Goal: Task Accomplishment & Management: Manage account settings

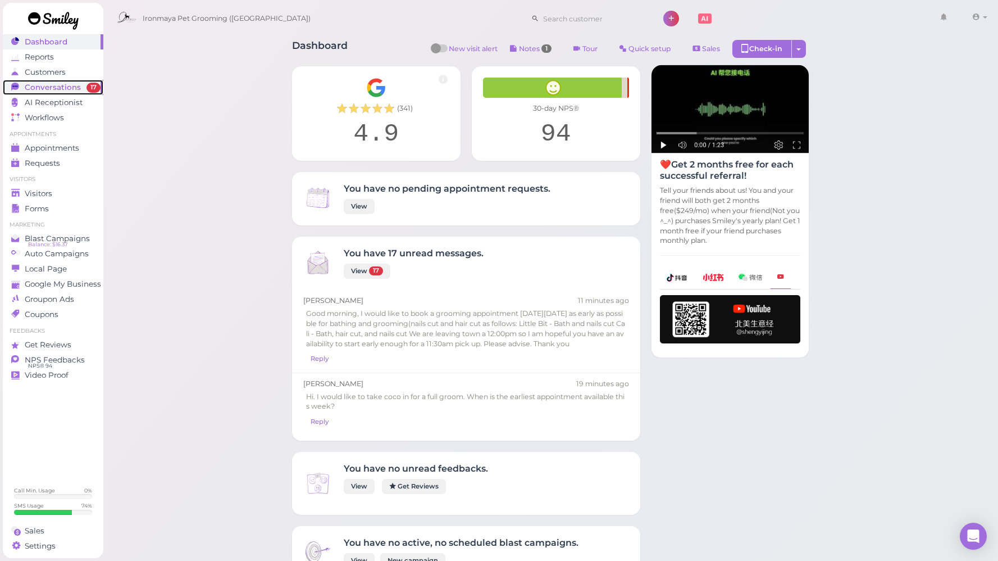
click at [64, 89] on span "Conversations" at bounding box center [53, 88] width 56 height 10
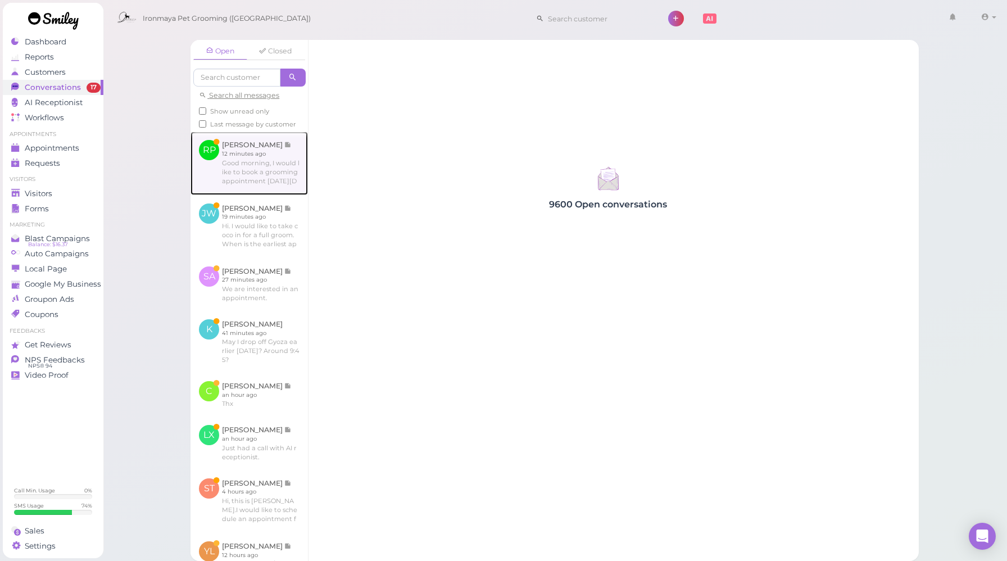
click at [278, 191] on link at bounding box center [248, 162] width 117 height 63
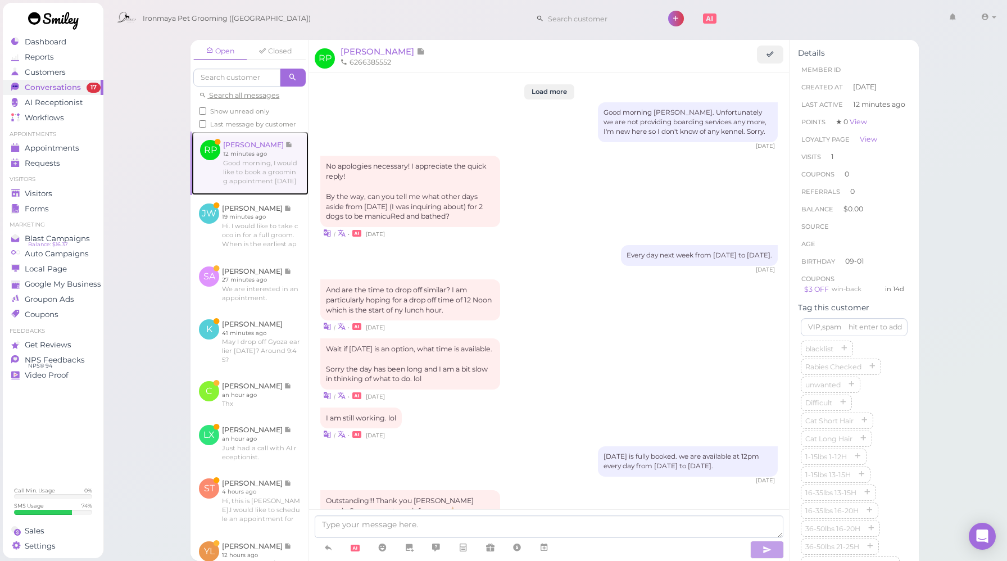
scroll to position [1271, 0]
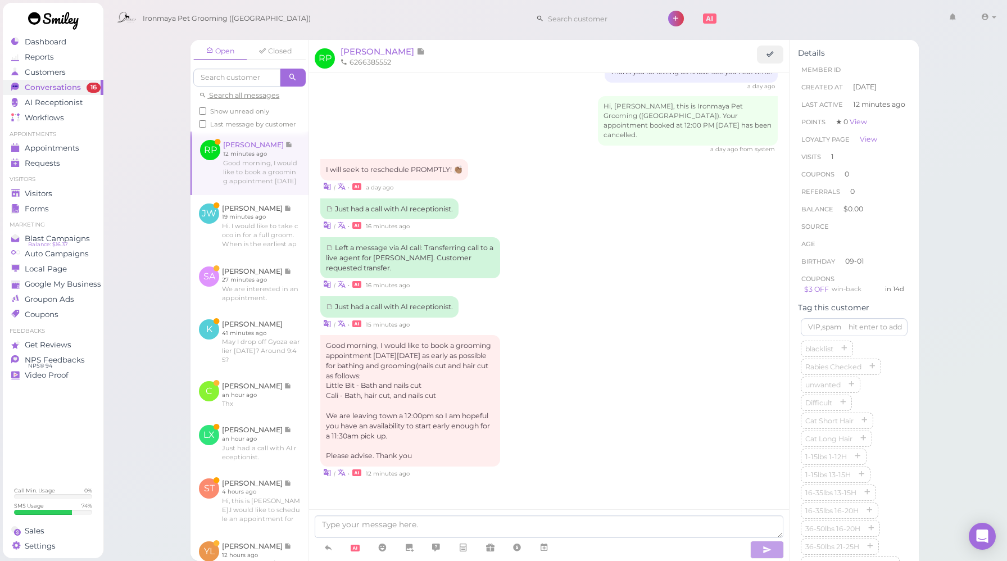
click at [575, 212] on div "Just had a call with AI receptionist. | • 16 minutes ago" at bounding box center [548, 214] width 457 height 33
click at [560, 205] on div "Just had a call with AI receptionist. | • 16 minutes ago" at bounding box center [548, 214] width 457 height 33
click at [498, 180] on div "| • a day ago" at bounding box center [548, 186] width 457 height 12
click at [766, 56] on link at bounding box center [770, 55] width 26 height 18
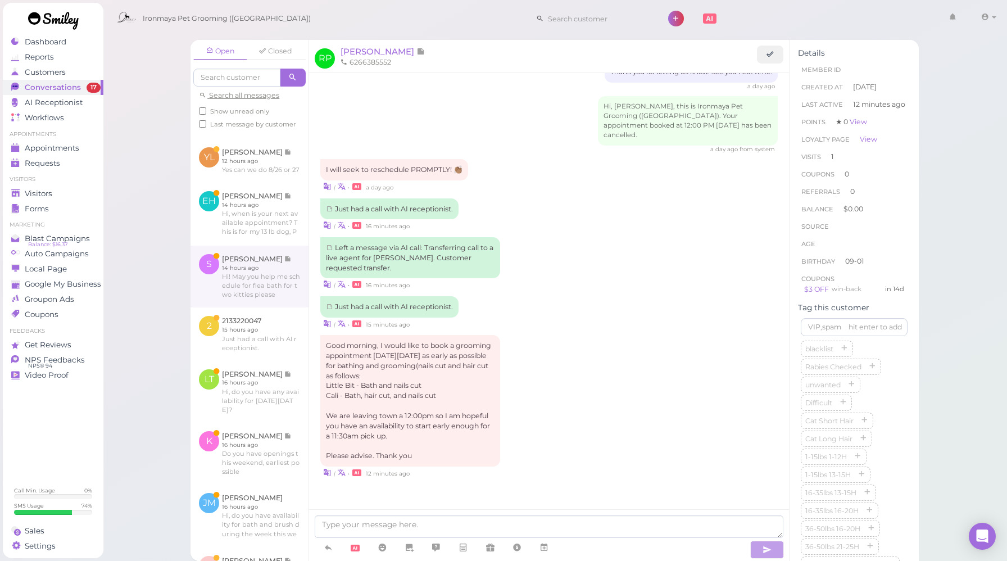
scroll to position [622, 0]
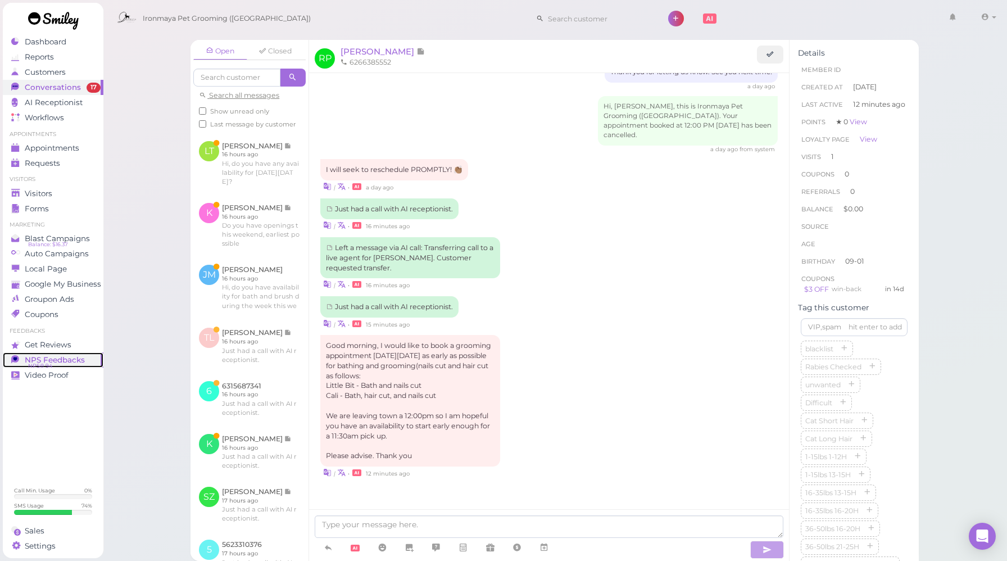
click at [48, 362] on span "NPS® 94" at bounding box center [40, 365] width 24 height 9
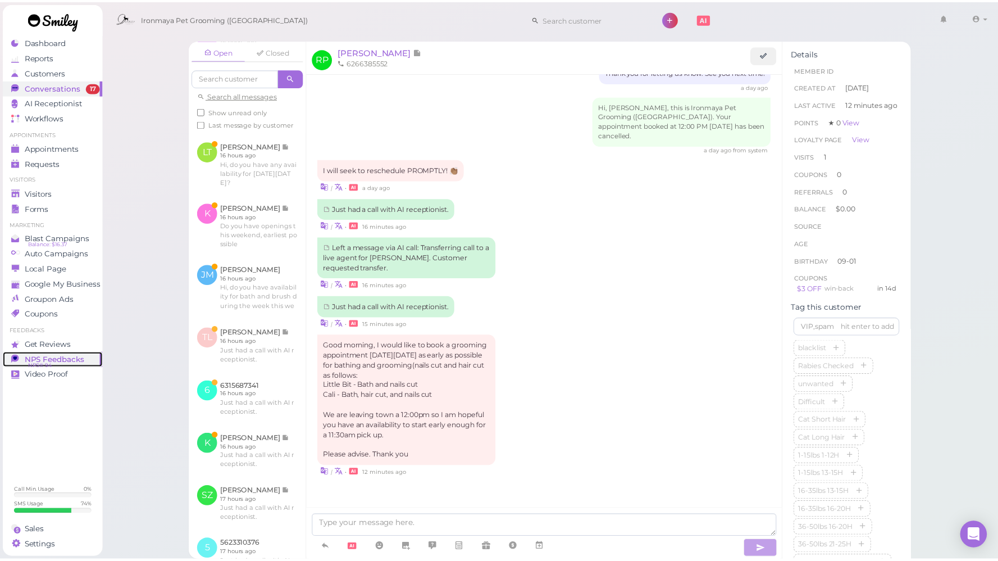
scroll to position [632, 0]
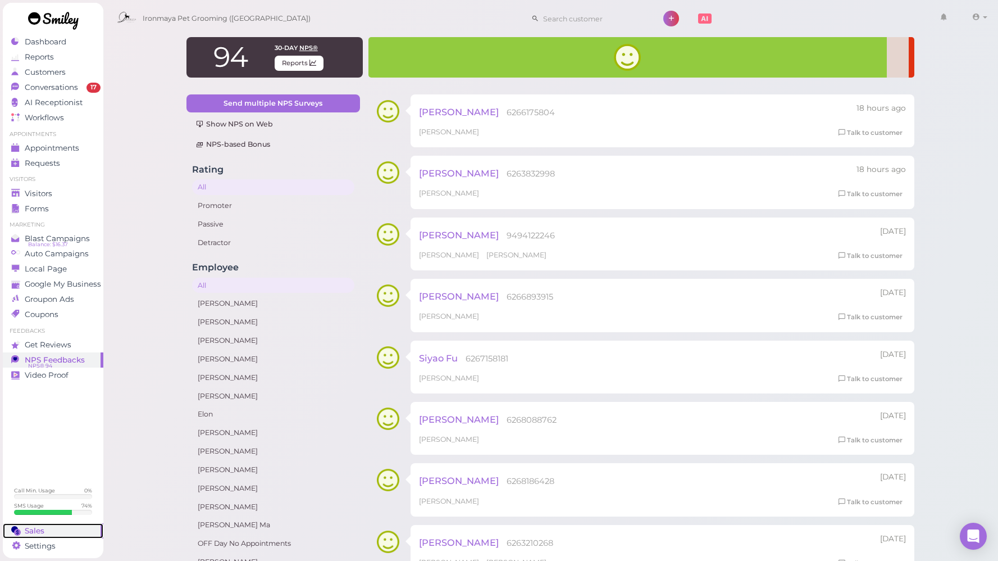
click at [57, 526] on div "Sales" at bounding box center [51, 531] width 81 height 10
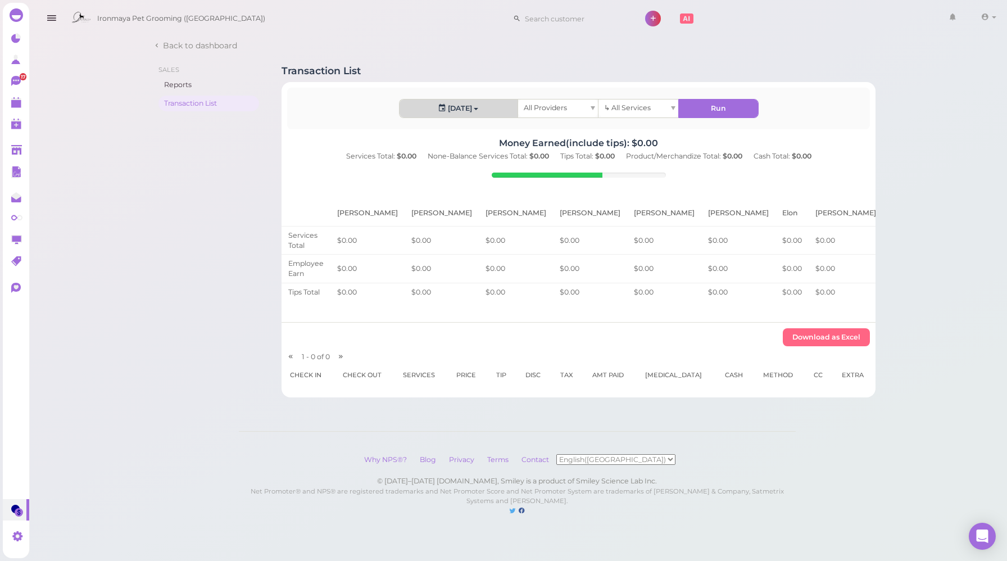
click at [512, 108] on button "[DATE]" at bounding box center [459, 108] width 118 height 18
click at [403, 241] on link "Custom" at bounding box center [423, 240] width 57 height 22
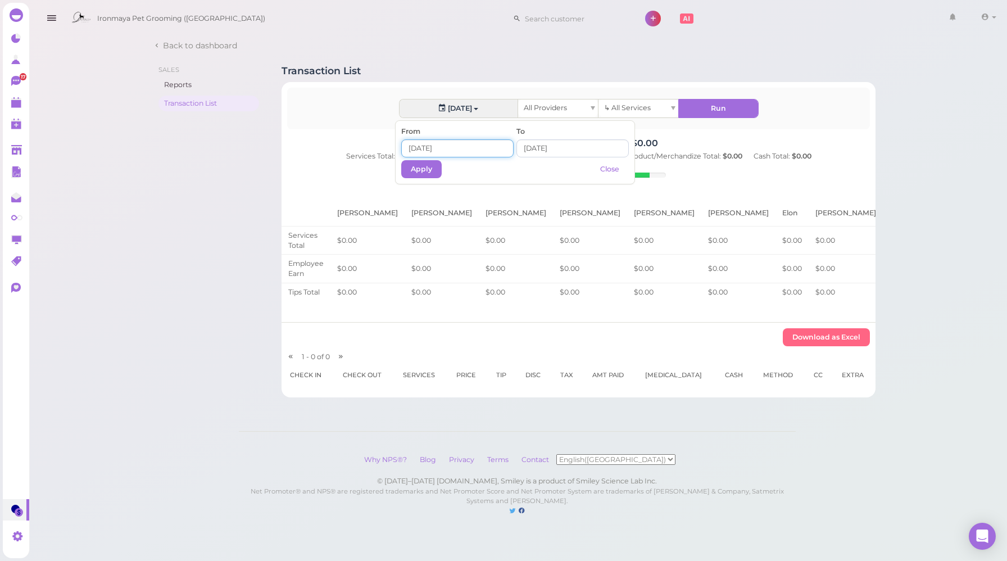
click at [435, 147] on input at bounding box center [457, 148] width 112 height 18
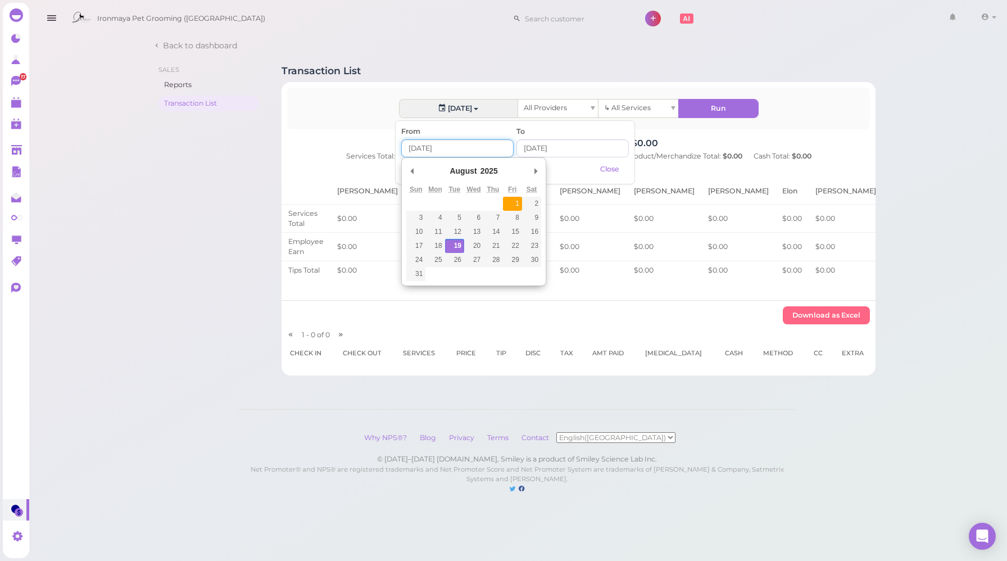
type input "[DATE]"
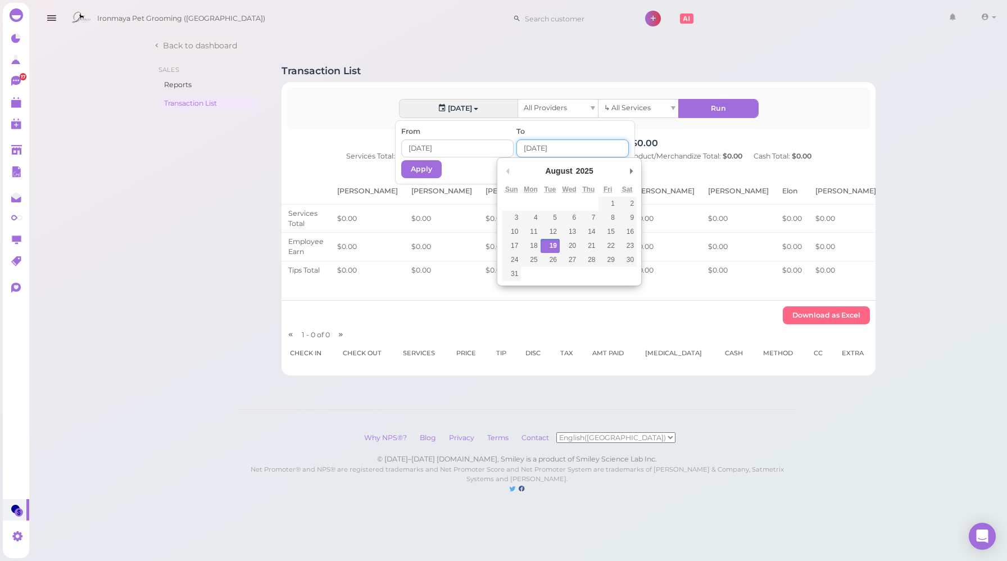
click at [534, 148] on input "Use the arrow keys to pick a date" at bounding box center [572, 148] width 112 height 18
type input "[DATE]"
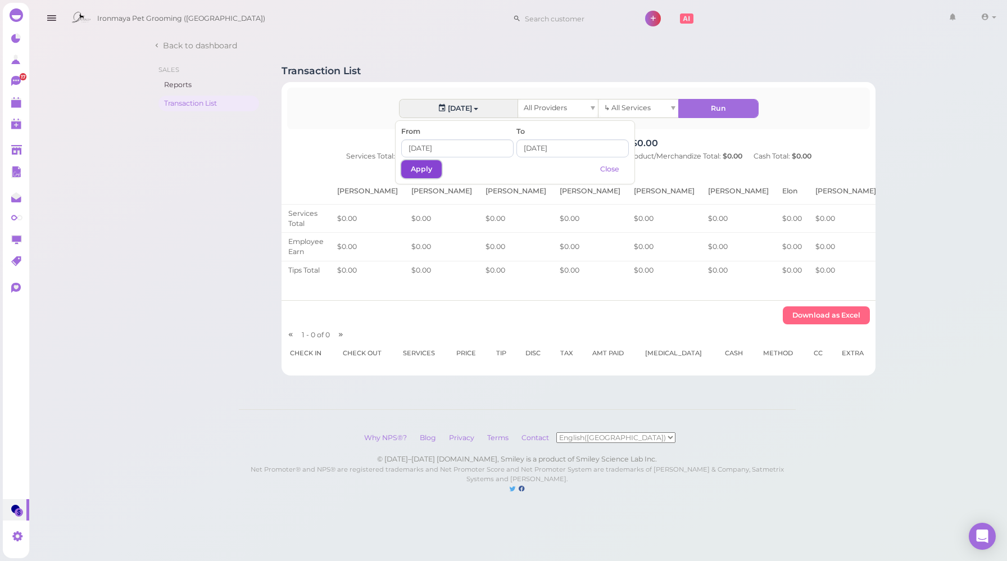
click at [412, 171] on button "Apply" at bounding box center [421, 169] width 40 height 18
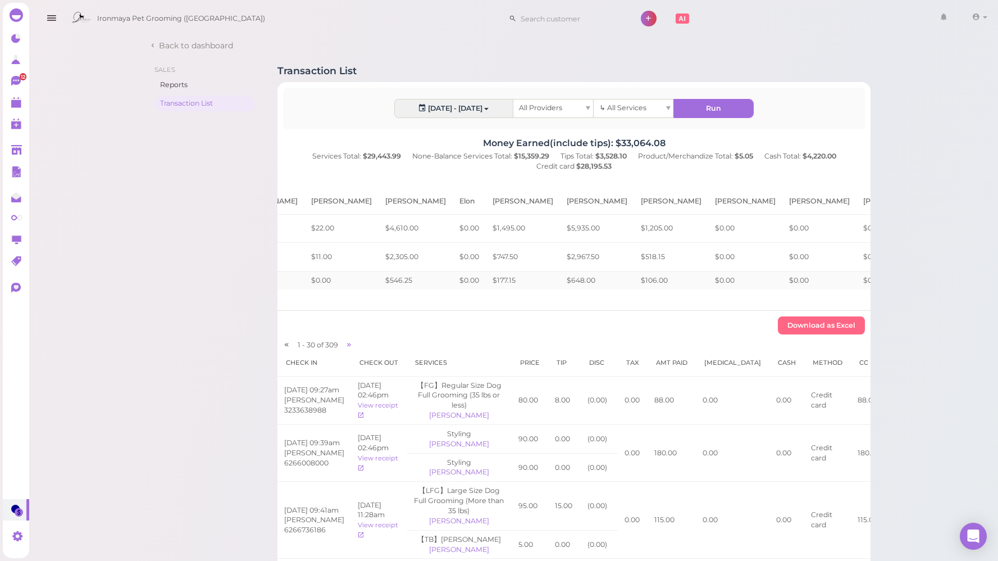
scroll to position [0, 337]
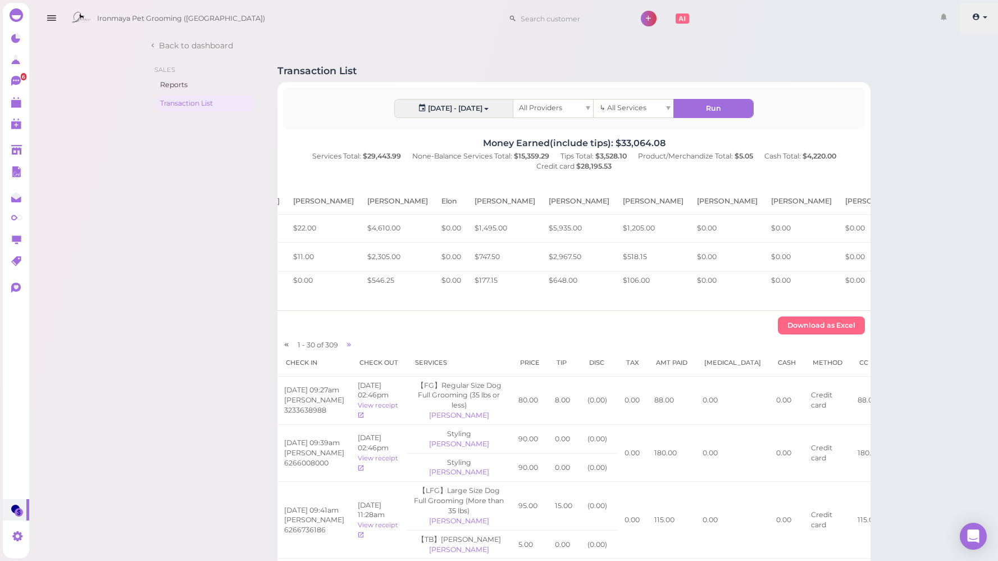
click at [985, 16] on link at bounding box center [980, 18] width 40 height 31
click at [938, 90] on link "Logout" at bounding box center [961, 84] width 78 height 13
